Goal: Task Accomplishment & Management: Use online tool/utility

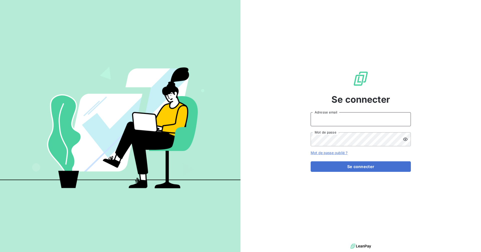
click at [328, 121] on input "Adresse email" at bounding box center [360, 119] width 100 height 14
type input "[EMAIL_ADDRESS][DOMAIN_NAME]"
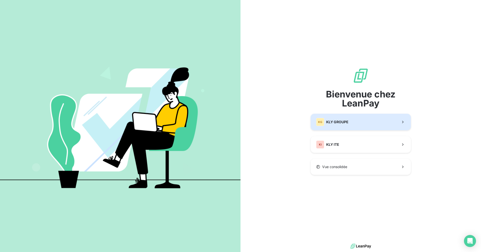
click at [332, 124] on span "KLY GROUPE" at bounding box center [337, 121] width 22 height 5
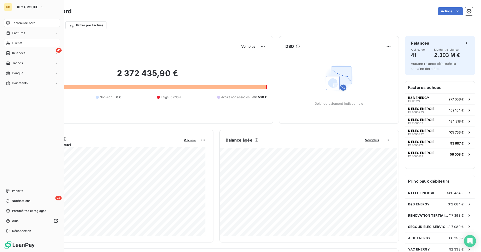
click at [14, 42] on span "Clients" at bounding box center [17, 43] width 10 height 5
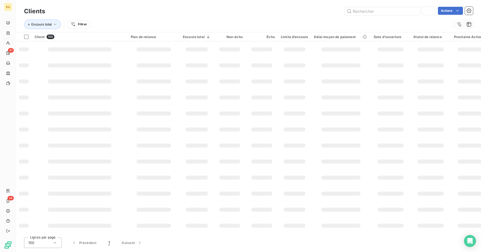
type input "LEV"
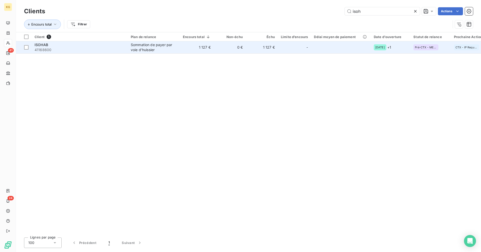
type input "isoh"
click at [232, 45] on td "0 €" at bounding box center [229, 47] width 32 height 12
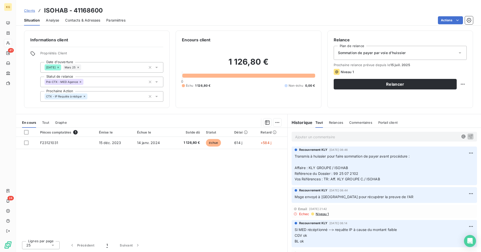
click at [327, 138] on p "Ajouter un commentaire ﻿" at bounding box center [376, 137] width 163 height 6
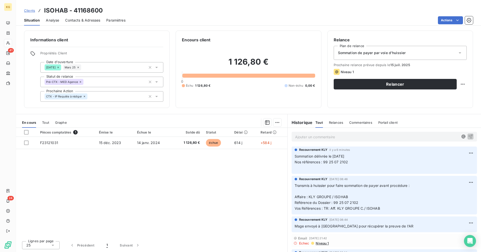
click at [30, 11] on span "Clients" at bounding box center [29, 11] width 11 height 4
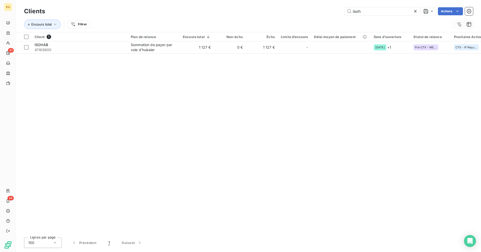
click at [415, 12] on icon at bounding box center [415, 11] width 3 height 3
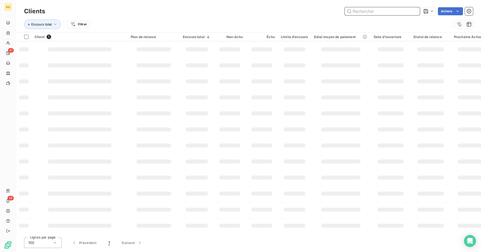
click at [415, 12] on input "text" at bounding box center [381, 11] width 75 height 8
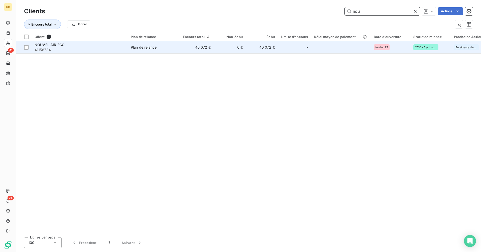
type input "nou"
click at [234, 50] on td "0 €" at bounding box center [229, 47] width 32 height 12
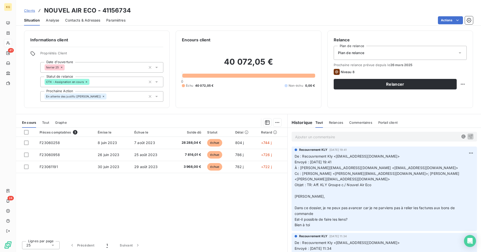
click at [323, 139] on p "Ajouter un commentaire ﻿" at bounding box center [376, 137] width 163 height 6
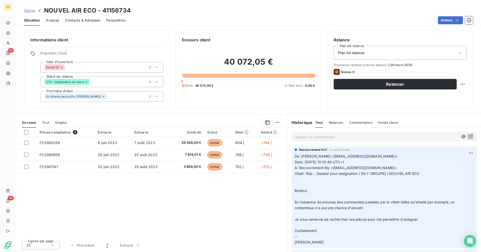
click at [30, 11] on span "Clients" at bounding box center [29, 11] width 11 height 4
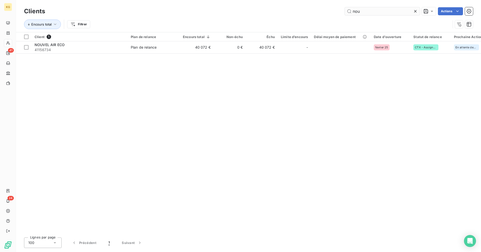
click at [345, 12] on input "nou" at bounding box center [381, 11] width 75 height 8
click at [336, 12] on div "nou Actions" at bounding box center [261, 11] width 421 height 8
drag, startPoint x: 414, startPoint y: 11, endPoint x: 411, endPoint y: 11, distance: 3.3
click at [414, 11] on icon at bounding box center [415, 11] width 3 height 3
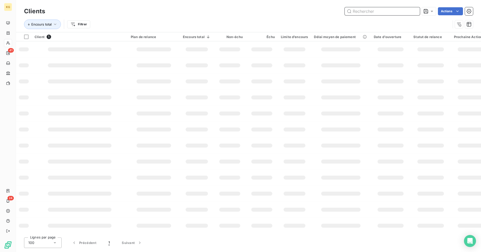
click at [405, 11] on input "text" at bounding box center [381, 11] width 75 height 8
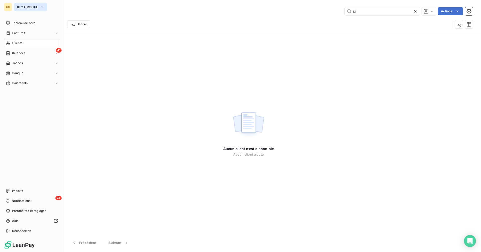
click at [25, 9] on button "KLY GROUPE" at bounding box center [30, 7] width 33 height 8
click at [18, 42] on span "Clients" at bounding box center [17, 43] width 10 height 5
click at [23, 8] on span "KLY GROUPE" at bounding box center [27, 7] width 21 height 4
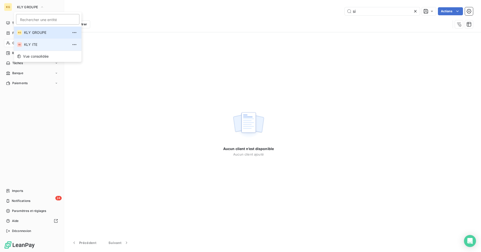
click at [29, 44] on span "KLY ITE" at bounding box center [46, 44] width 44 height 5
click at [29, 44] on div "Clients" at bounding box center [32, 43] width 56 height 8
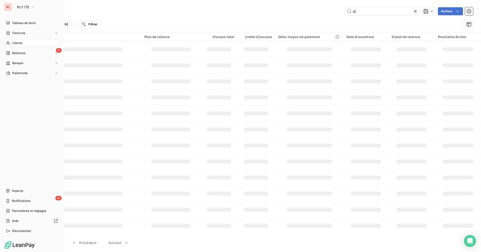
type input "ecofa"
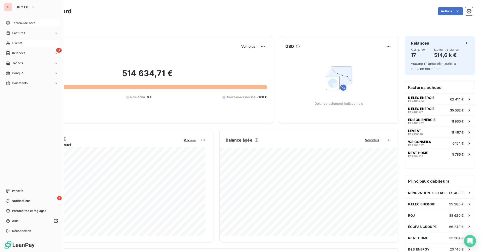
click at [16, 44] on span "Clients" at bounding box center [17, 43] width 10 height 5
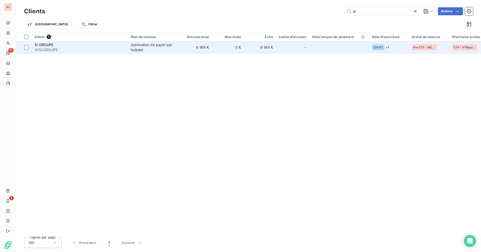
type input "si"
click at [90, 49] on span "411SIGROUPE" at bounding box center [80, 49] width 90 height 5
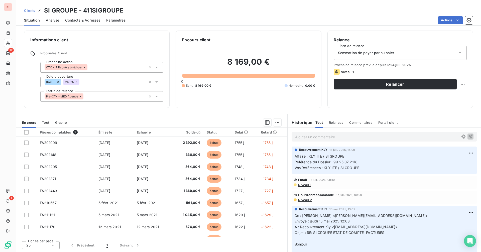
click at [310, 137] on p "Ajouter un commentaire ﻿" at bounding box center [376, 137] width 163 height 6
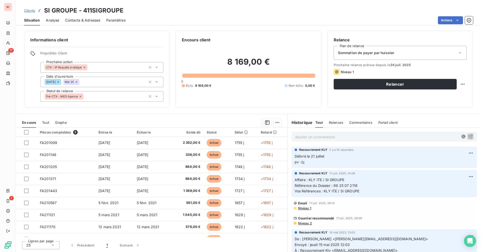
click at [308, 160] on p "Délivré le 21 juillet pv -(ç" at bounding box center [383, 159] width 179 height 12
click at [307, 161] on p "Délivré le 21 juillet pv -(ç" at bounding box center [383, 159] width 179 height 12
click at [466, 152] on html "KI 17 1 Clients SI GROUPE - 411SIGROUPE Situation Analyse Contacts & Adresses P…" at bounding box center [240, 126] width 481 height 252
click at [454, 162] on div "Editer" at bounding box center [455, 164] width 28 height 8
click at [310, 162] on p "Délivré le 21 juillet pv 65" at bounding box center [383, 159] width 179 height 12
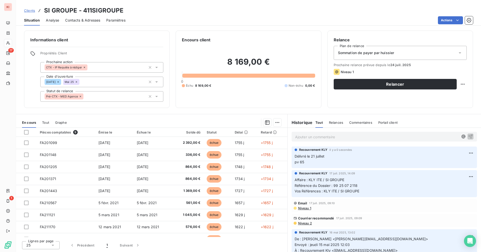
click at [293, 156] on div "Recouvrement KLY il y a 0 secondes Délivré le 21 juillet pv 65" at bounding box center [383, 157] width 185 height 22
drag, startPoint x: 294, startPoint y: 156, endPoint x: 312, endPoint y: 164, distance: 19.5
click at [312, 164] on p "Délivré le 21 juillet pv 65" at bounding box center [383, 159] width 179 height 12
copy span "Délivré le 21 juillet pv 65"
